Goal: Find specific page/section: Find specific page/section

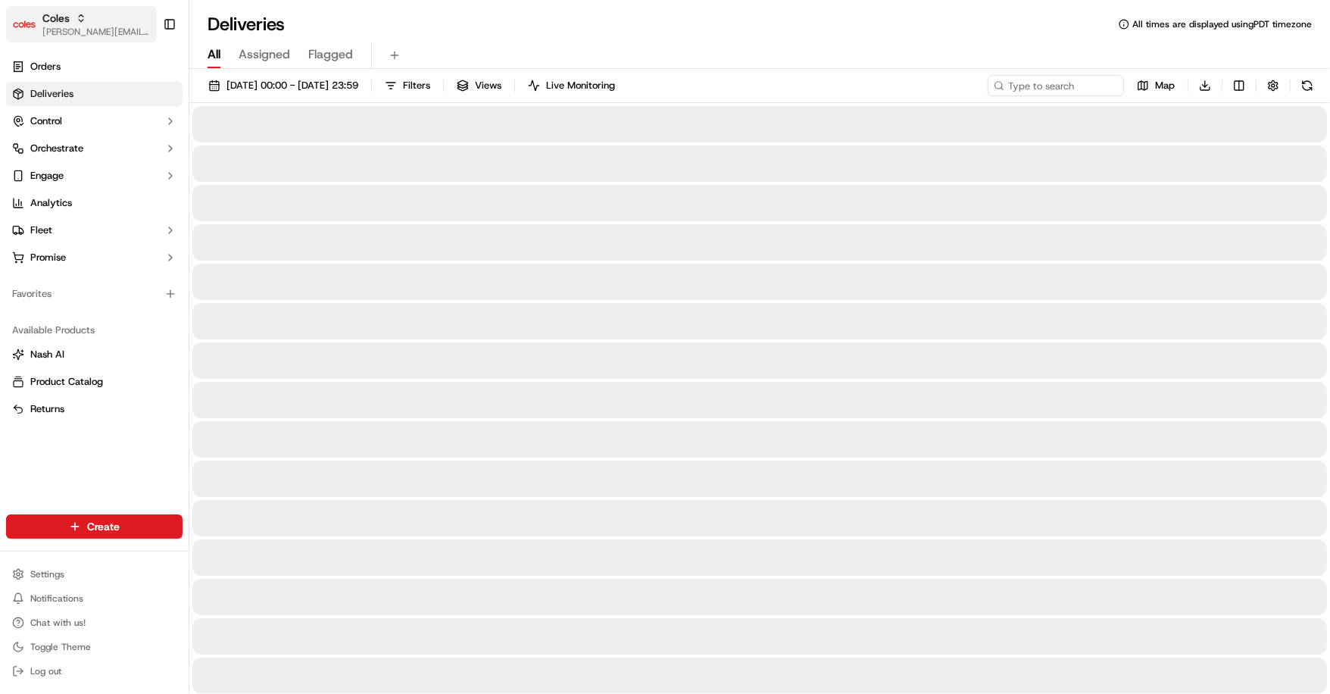
click at [83, 27] on span "[PERSON_NAME][EMAIL_ADDRESS][DOMAIN_NAME]" at bounding box center [96, 32] width 108 height 12
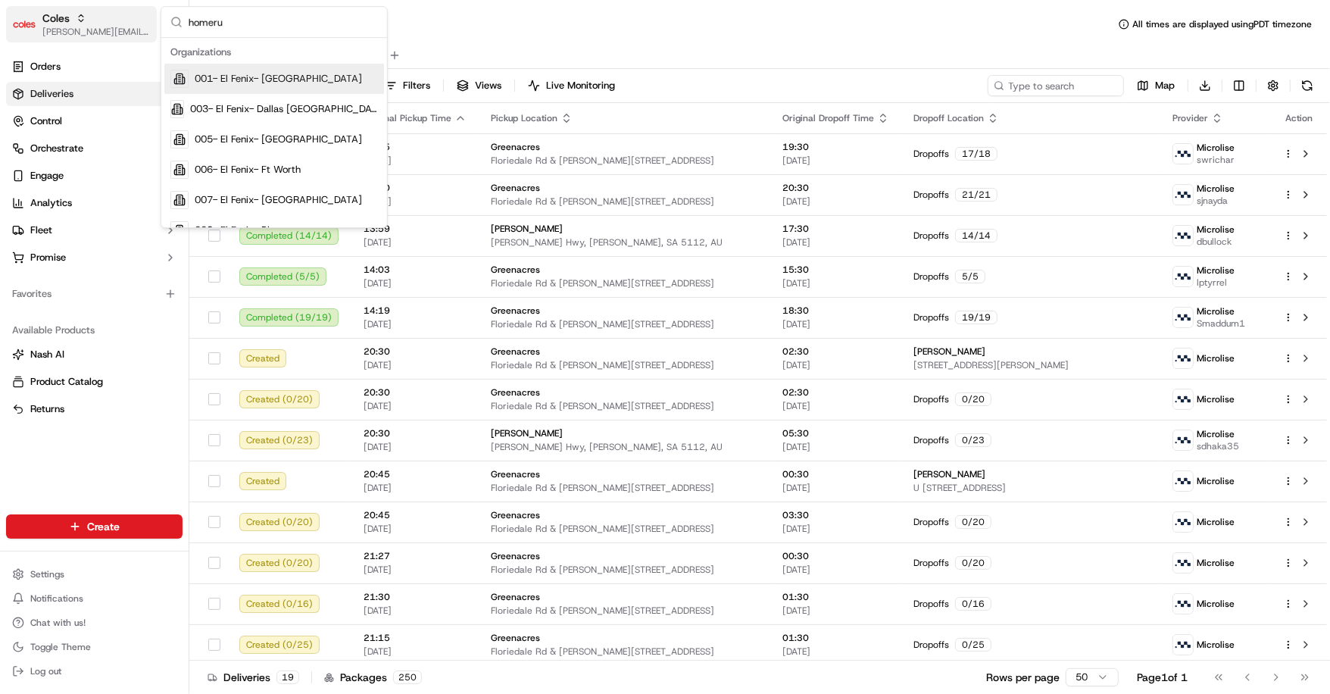
type input "homerun"
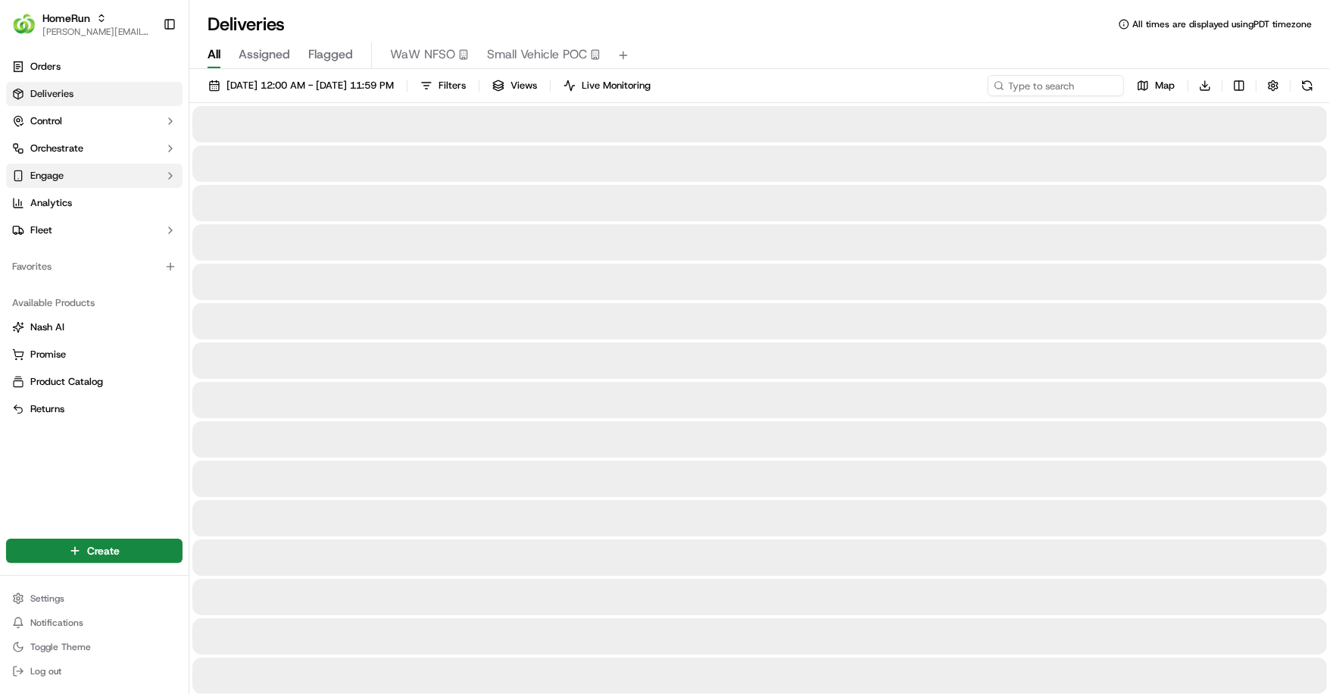
drag, startPoint x: 56, startPoint y: 223, endPoint x: 78, endPoint y: 179, distance: 49.1
click at [78, 179] on ul "Orders Deliveries Control Orchestrate Engage Analytics Fleet" at bounding box center [94, 149] width 177 height 188
click at [67, 207] on span "Analytics" at bounding box center [51, 203] width 42 height 14
